Goal: Task Accomplishment & Management: Use online tool/utility

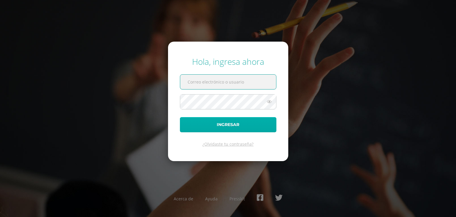
type input "812@laestrella.edu.gt"
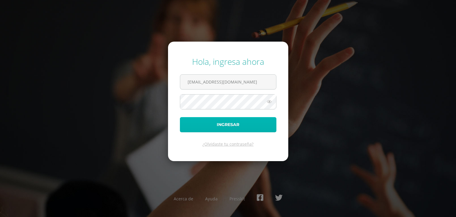
click at [222, 122] on button "Ingresar" at bounding box center [228, 124] width 96 height 15
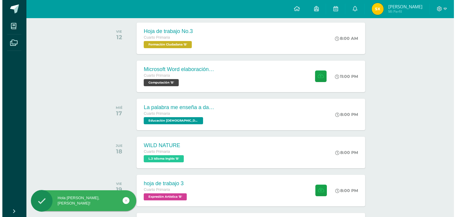
scroll to position [96, 0]
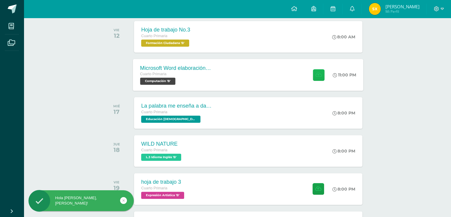
click at [313, 72] on button at bounding box center [319, 75] width 12 height 12
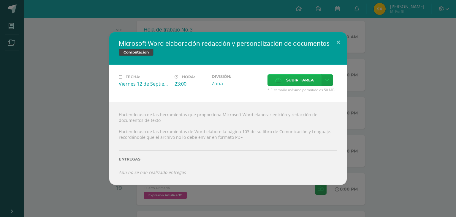
click at [295, 77] on span "Subir tarea" at bounding box center [300, 79] width 28 height 11
click at [0, 0] on input "Subir tarea" at bounding box center [0, 0] width 0 height 0
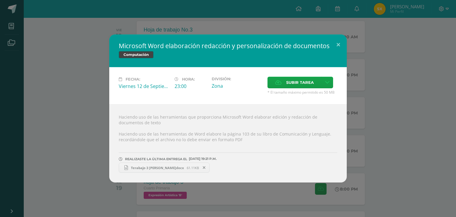
click at [164, 164] on link "Terabajo 3 [PERSON_NAME]docx 61.11KB" at bounding box center [164, 167] width 91 height 10
click at [422, 10] on div "Microsoft Word elaboración redacción y personalización de documentos Computació…" at bounding box center [228, 108] width 456 height 217
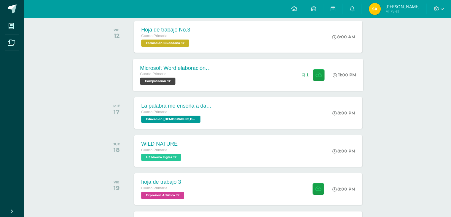
click at [311, 74] on span at bounding box center [317, 75] width 15 height 12
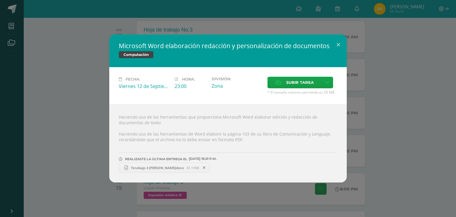
click at [199, 168] on span at bounding box center [204, 167] width 10 height 7
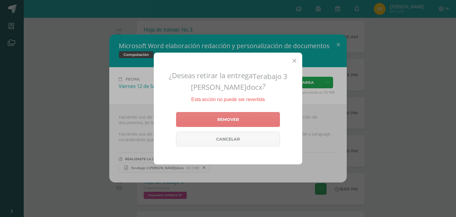
click at [226, 124] on link "Remover" at bounding box center [228, 119] width 104 height 15
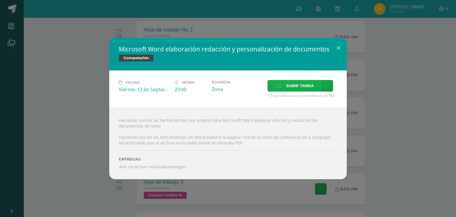
click at [278, 84] on icon at bounding box center [278, 86] width 6 height 4
click at [0, 0] on input "Subir tarea" at bounding box center [0, 0] width 0 height 0
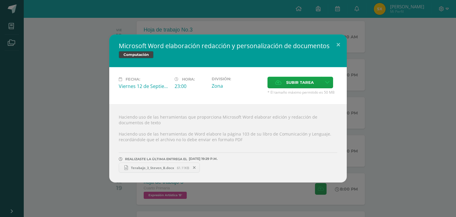
click at [169, 164] on link "Terabajo_3_Steven_B.docx 61.11KB" at bounding box center [159, 167] width 81 height 10
click at [226, 143] on div at bounding box center [228, 144] width 218 height 5
